Goal: Share content

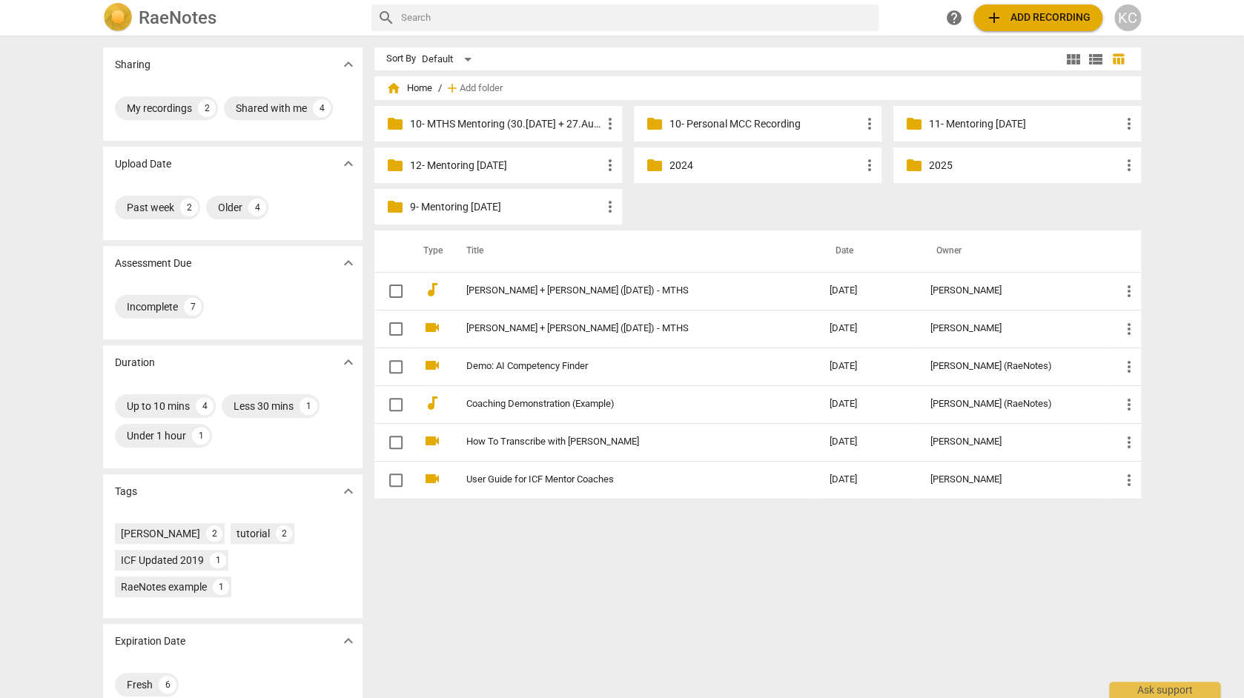
click at [993, 19] on span "add" at bounding box center [994, 18] width 18 height 18
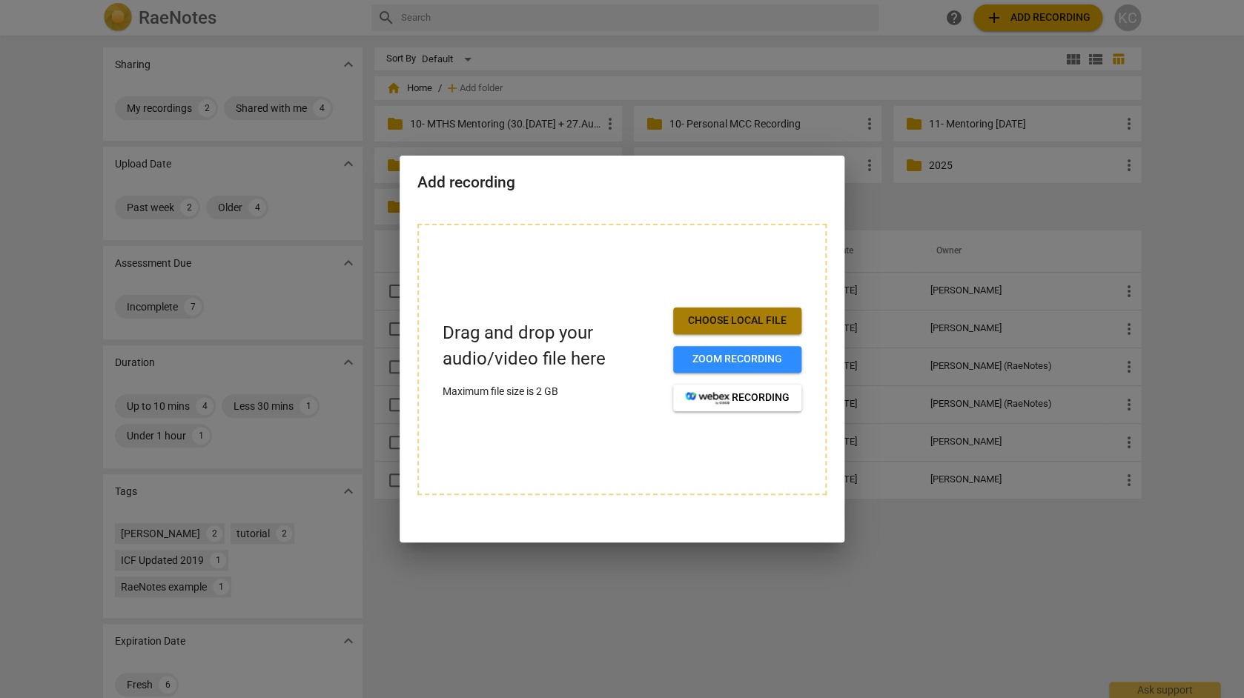
click at [704, 321] on span "Choose local file" at bounding box center [737, 321] width 105 height 15
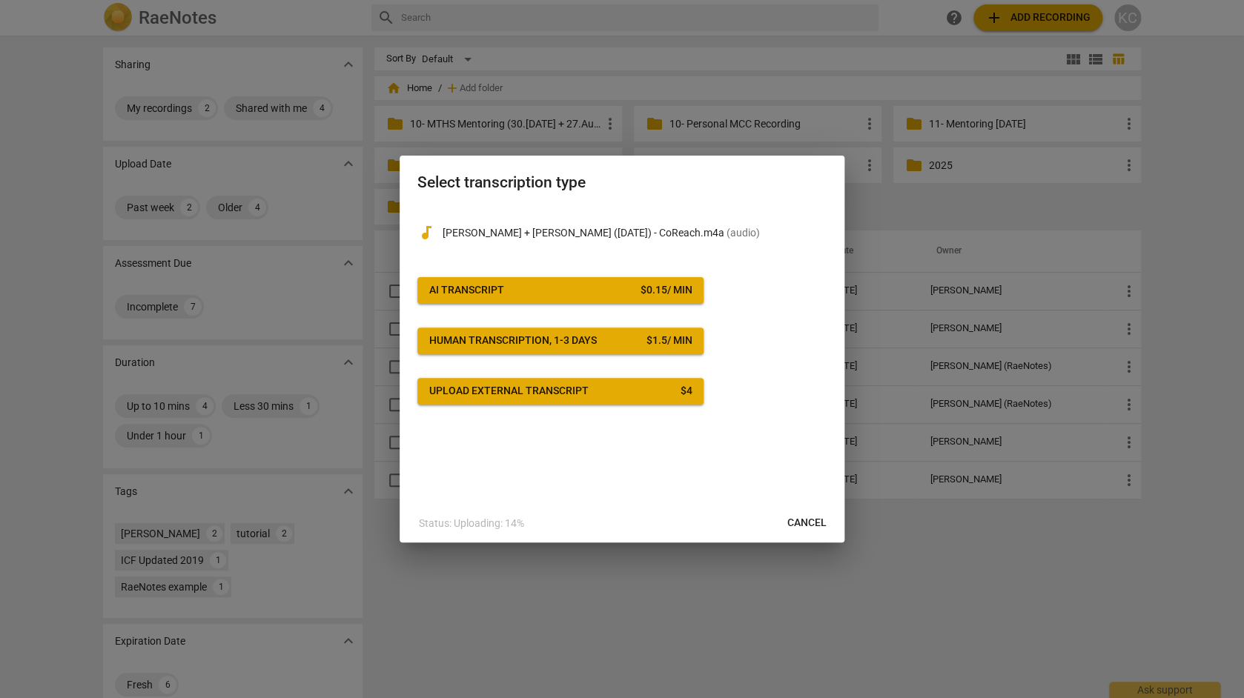
click at [626, 298] on span "AI Transcript $ 0.15 / min" at bounding box center [560, 290] width 262 height 15
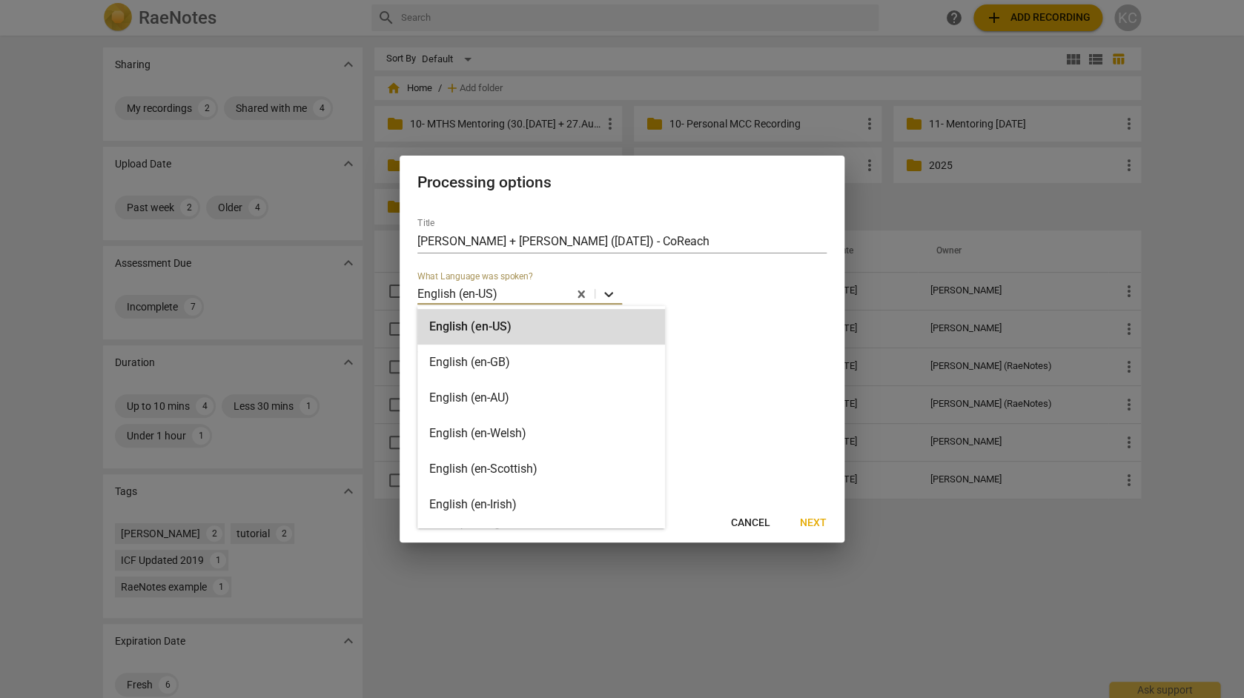
click at [610, 298] on icon at bounding box center [608, 294] width 15 height 15
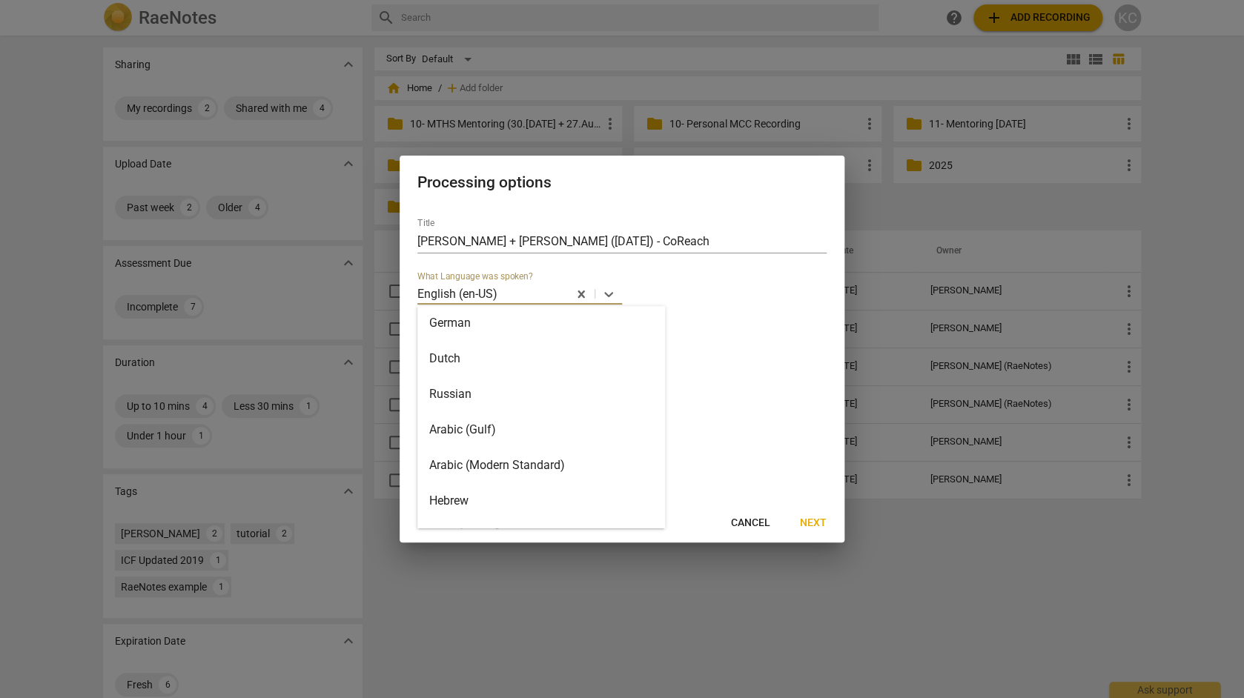
scroll to position [305, 0]
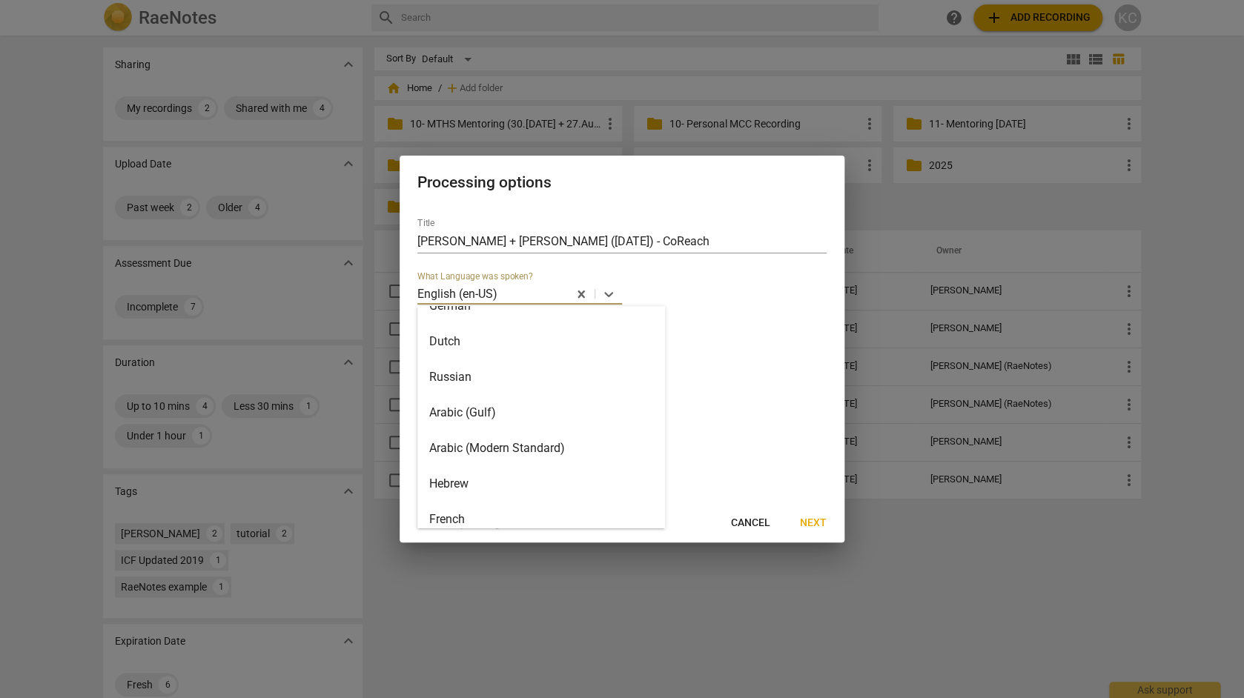
click at [498, 446] on div "Arabic (Modern Standard)" at bounding box center [541, 449] width 248 height 36
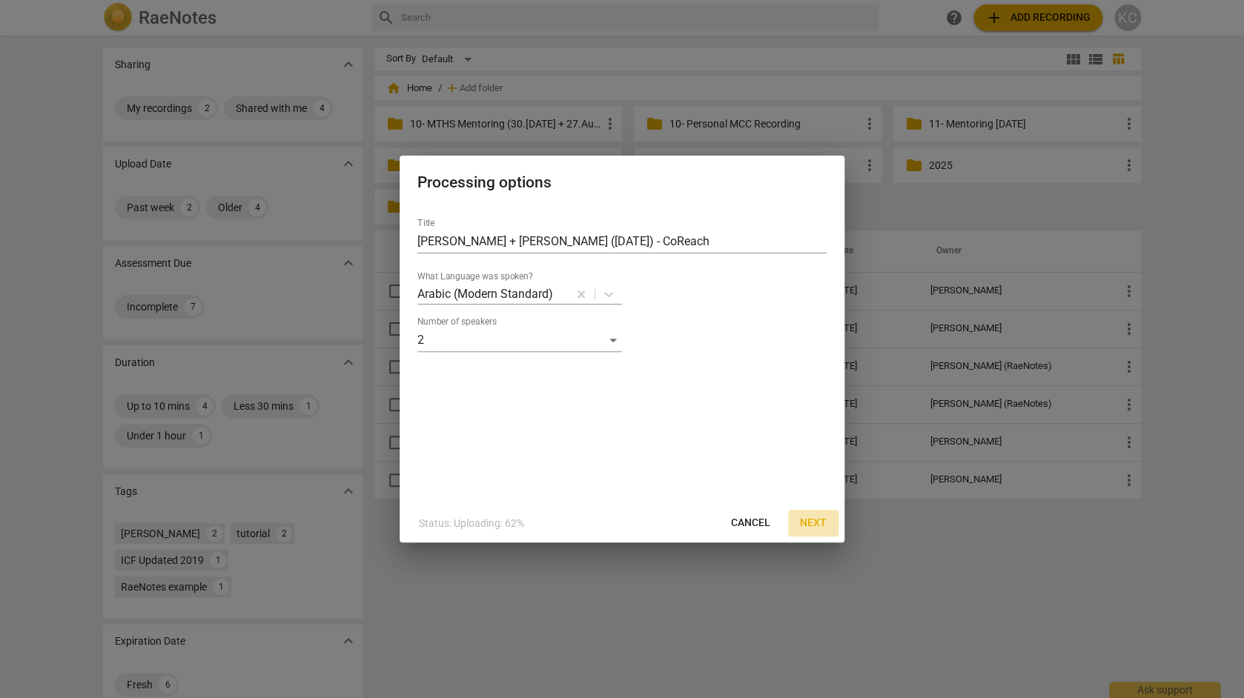
click at [821, 527] on span "Next" at bounding box center [813, 523] width 27 height 15
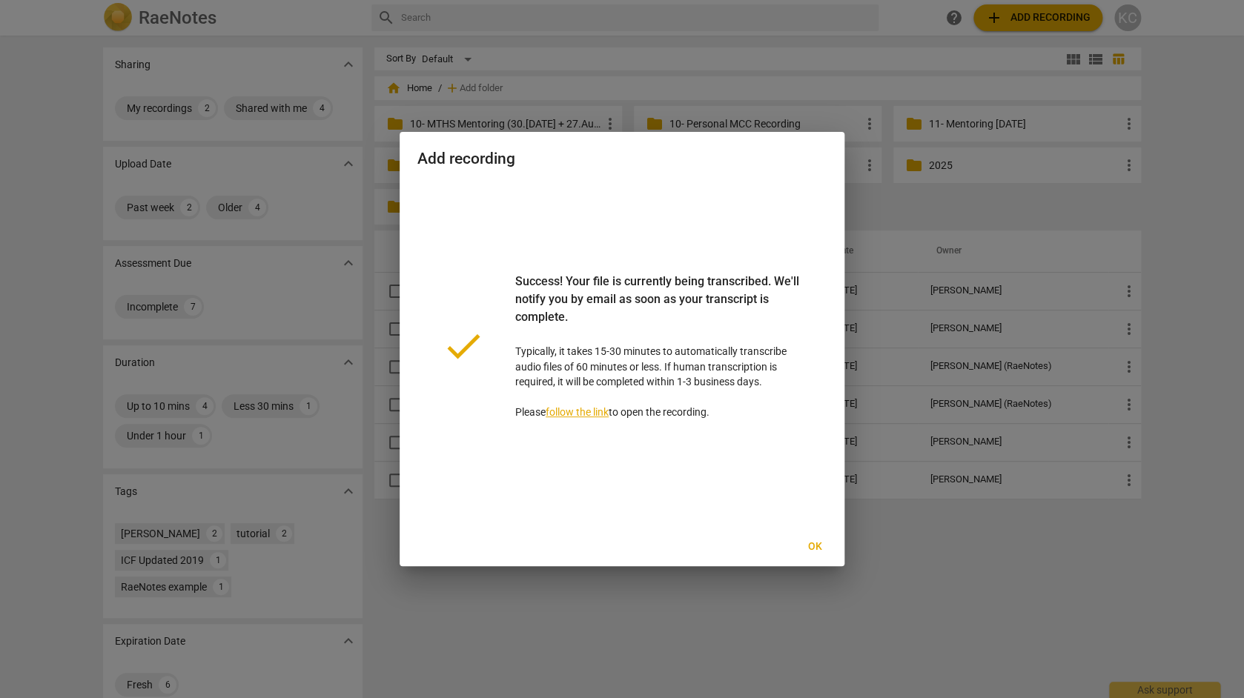
click at [820, 544] on span "Ok" at bounding box center [815, 547] width 24 height 15
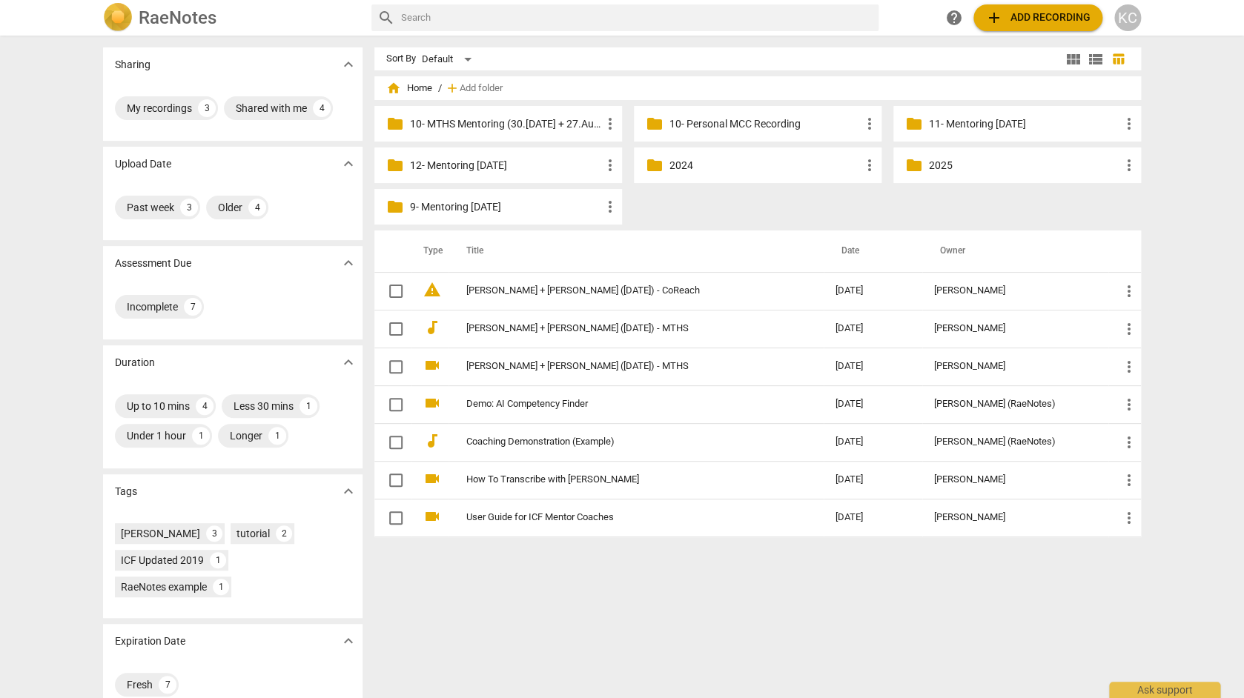
click at [523, 300] on td "[PERSON_NAME] + [PERSON_NAME] ([DATE]) - CoReach" at bounding box center [636, 291] width 375 height 38
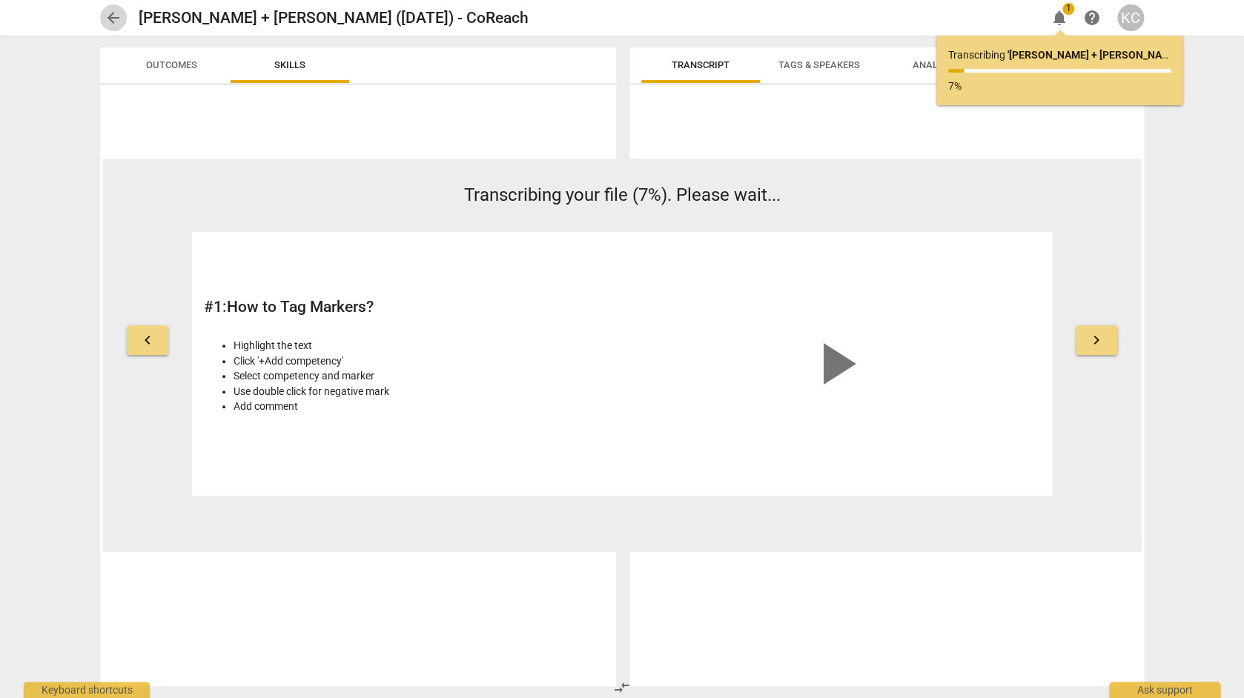
click at [116, 12] on span "arrow_back" at bounding box center [114, 18] width 18 height 18
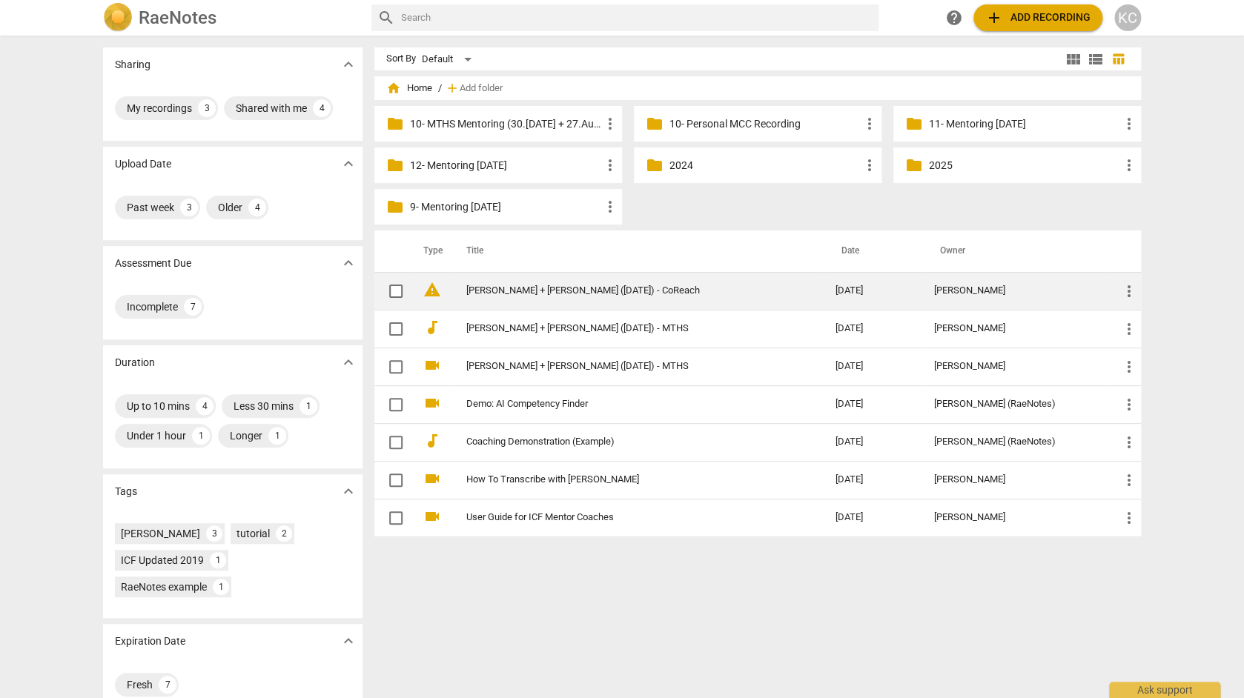
click at [526, 288] on link "[PERSON_NAME] + [PERSON_NAME] ([DATE]) - CoReach" at bounding box center [624, 290] width 316 height 11
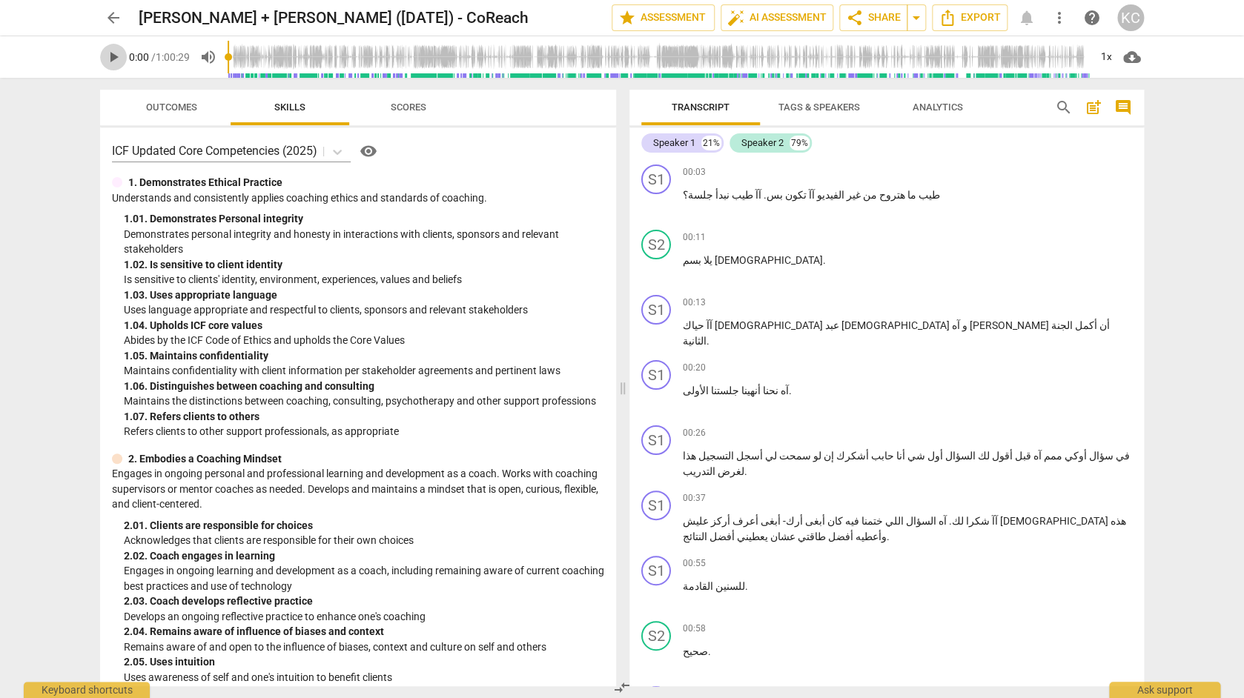
click at [110, 56] on span "play_arrow" at bounding box center [114, 57] width 18 height 18
click at [110, 56] on span "pause" at bounding box center [114, 57] width 18 height 18
type input "10"
click at [800, 113] on span "Tags & Speakers" at bounding box center [819, 107] width 82 height 11
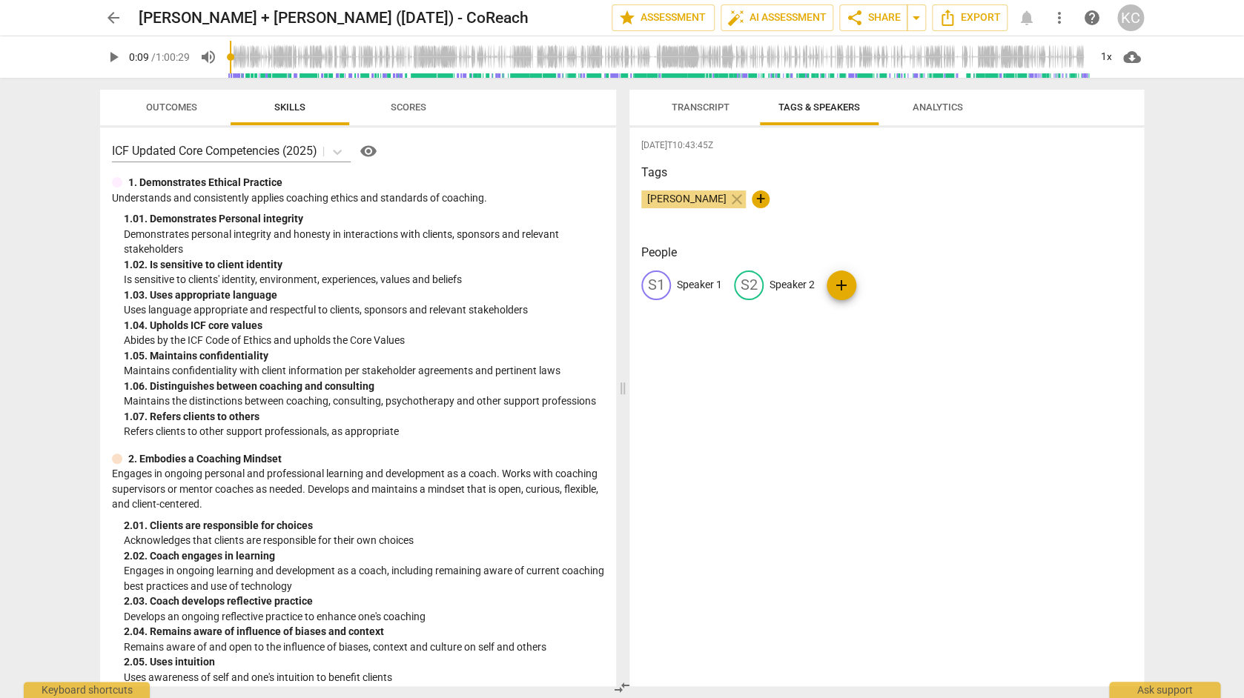
click at [684, 287] on p "Speaker 1" at bounding box center [699, 285] width 45 height 16
type input "Coach [PERSON_NAME]"
click at [890, 285] on p "Speaker 2" at bounding box center [888, 285] width 45 height 16
type input "[PERSON_NAME]"
click at [1063, 189] on div "Tags [PERSON_NAME] close +" at bounding box center [886, 198] width 491 height 68
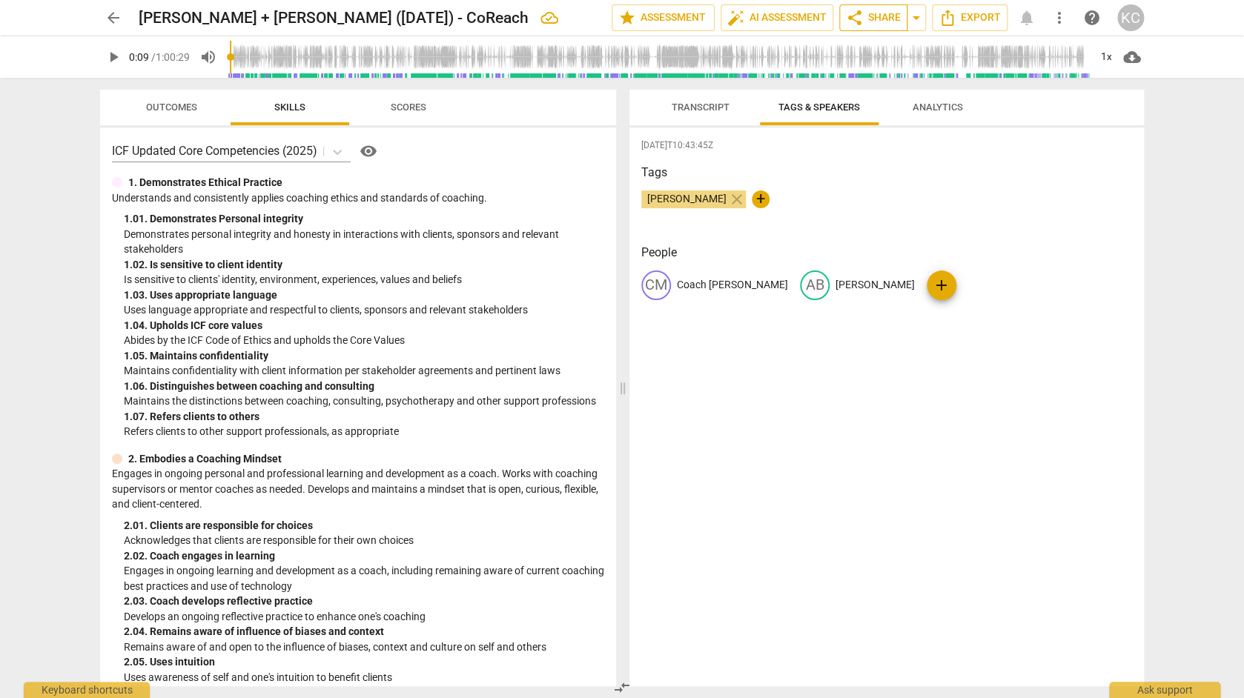
click at [864, 19] on span "share" at bounding box center [855, 18] width 18 height 18
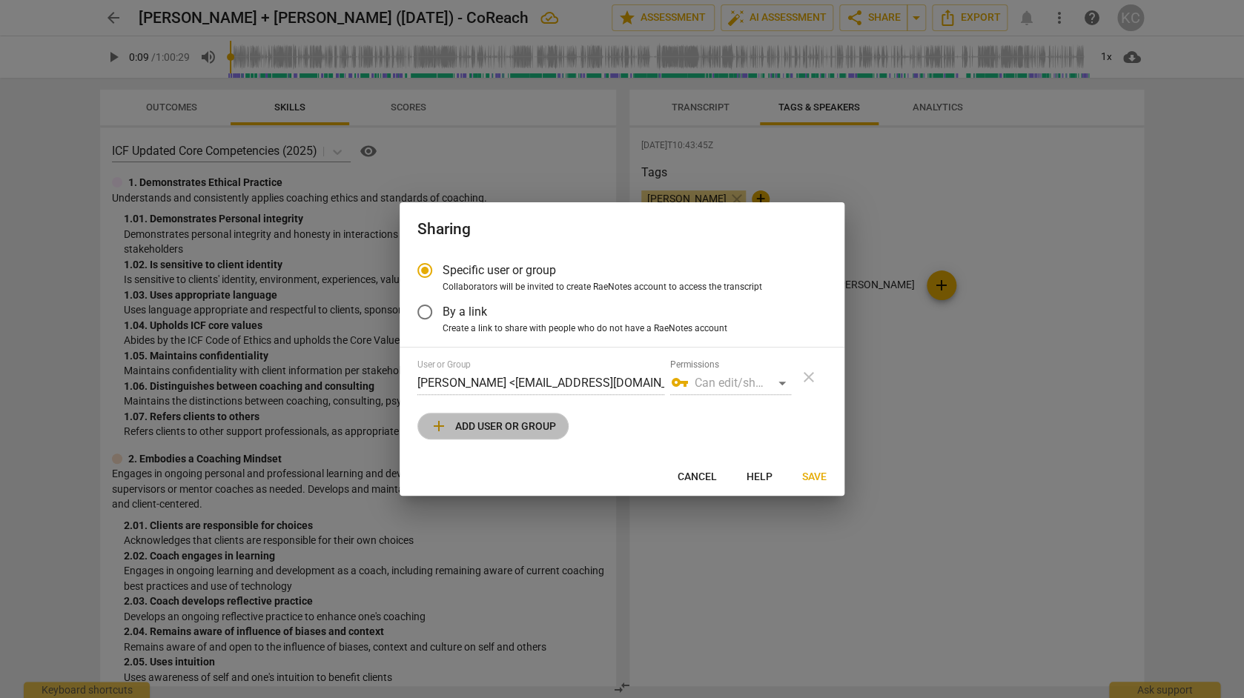
click at [549, 424] on span "add Add user or group" at bounding box center [493, 426] width 126 height 18
radio input "false"
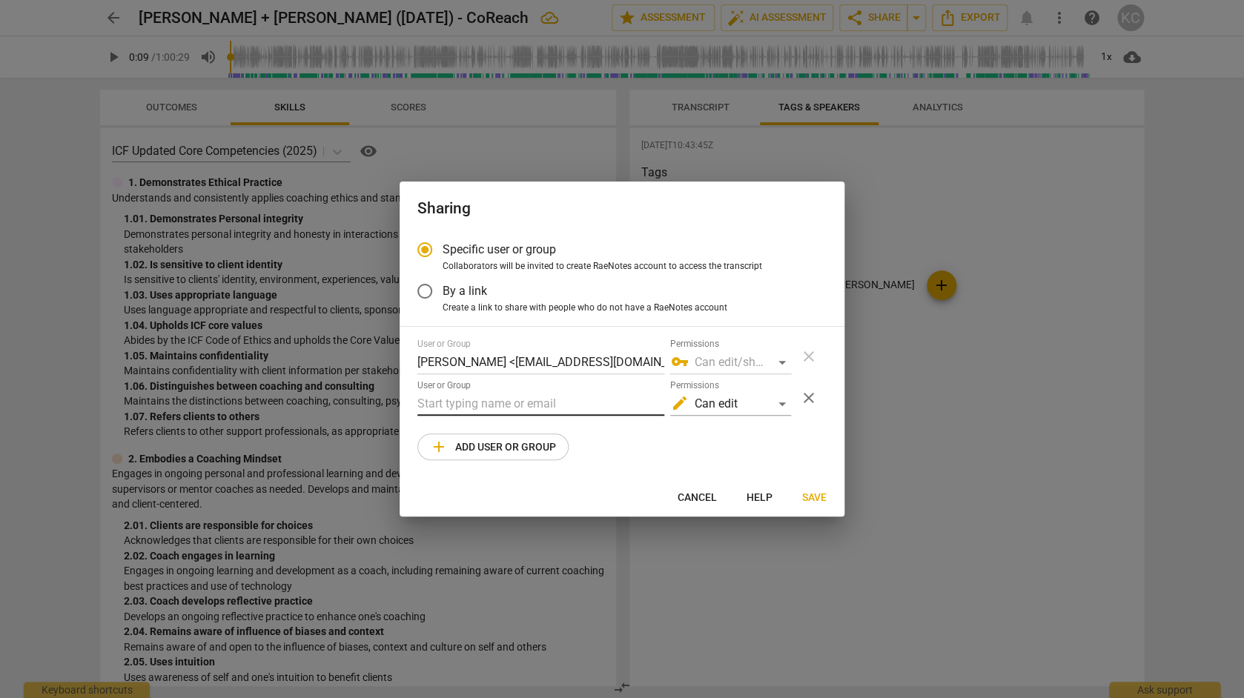
click at [505, 405] on input "text" at bounding box center [540, 404] width 247 height 24
paste input "[EMAIL_ADDRESS][DOMAIN_NAME]"
type input "[EMAIL_ADDRESS][DOMAIN_NAME]"
click at [780, 403] on div "edit Can edit" at bounding box center [730, 404] width 121 height 24
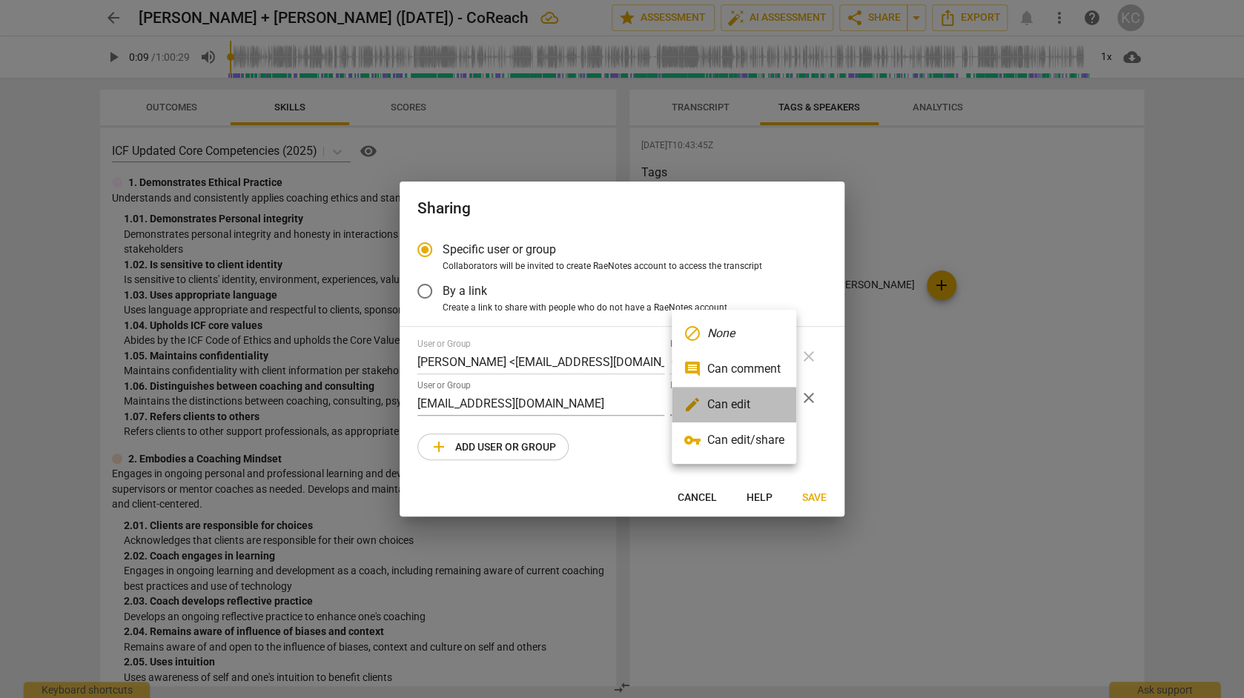
click at [758, 403] on li "edit Can edit" at bounding box center [734, 405] width 125 height 36
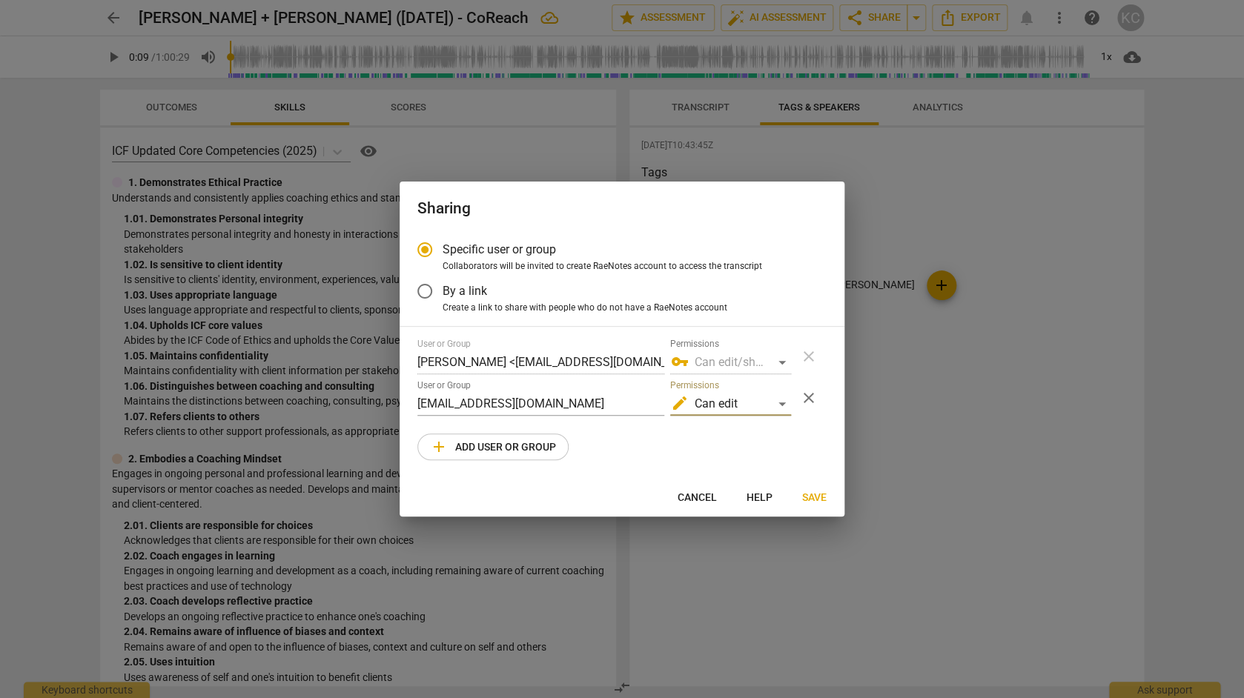
click at [817, 496] on span "Save" at bounding box center [814, 498] width 24 height 15
radio input "false"
type input "[PERSON_NAME] <[EMAIL_ADDRESS][DOMAIN_NAME]>"
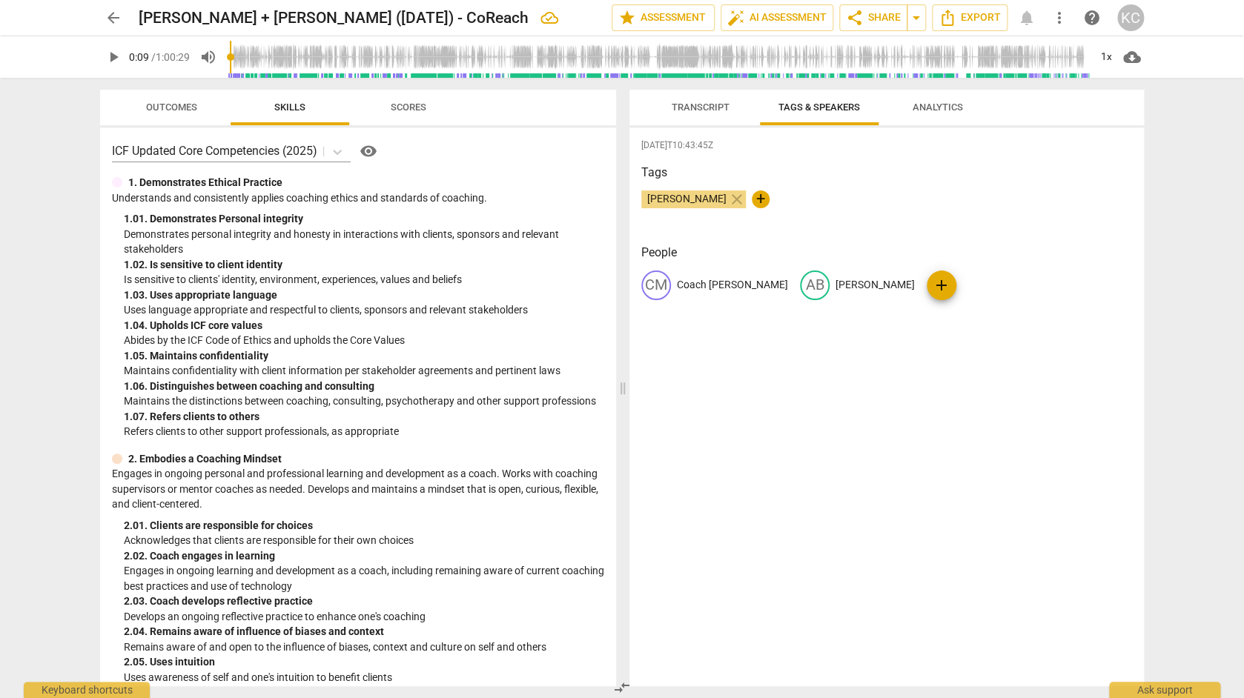
click at [719, 102] on span "Transcript" at bounding box center [701, 107] width 58 height 11
